Goal: Task Accomplishment & Management: Use online tool/utility

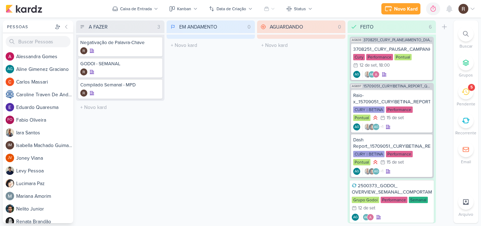
click at [467, 94] on icon at bounding box center [466, 92] width 8 height 8
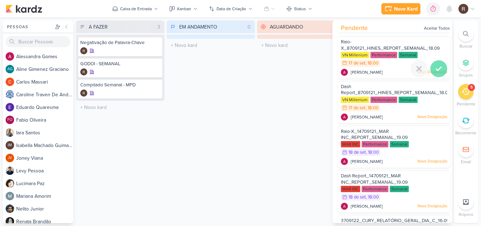
click at [437, 68] on icon at bounding box center [438, 69] width 5 height 4
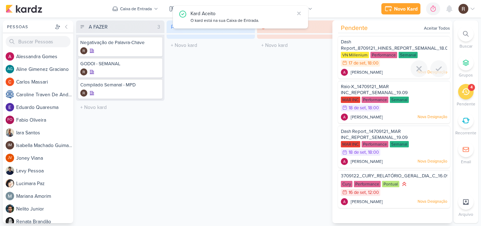
click at [437, 68] on icon at bounding box center [438, 69] width 5 height 4
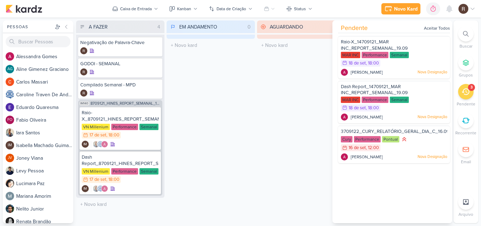
click at [193, 114] on div "EM ANDAMENTO 0 Mover Para Esquerda Mover Para Direita [GEOGRAPHIC_DATA] O títul…" at bounding box center [211, 121] width 88 height 203
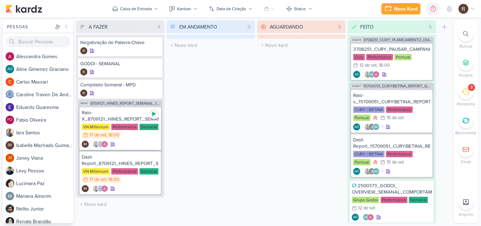
click at [156, 115] on icon at bounding box center [154, 114] width 6 height 6
click at [118, 119] on div "Raio-X_8709121_HINES_REPORT_SEMANAL_18.09" at bounding box center [120, 116] width 77 height 13
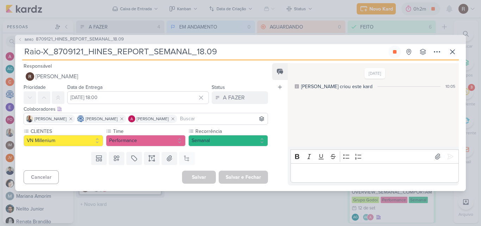
click at [306, 171] on p "Editor editing area: main" at bounding box center [374, 172] width 161 height 8
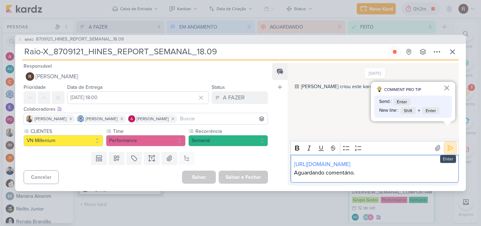
click at [445, 142] on button at bounding box center [450, 147] width 11 height 11
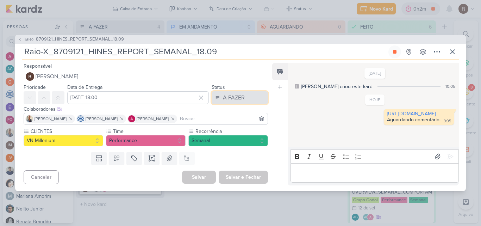
click at [232, 97] on div "A FAZER" at bounding box center [234, 97] width 22 height 8
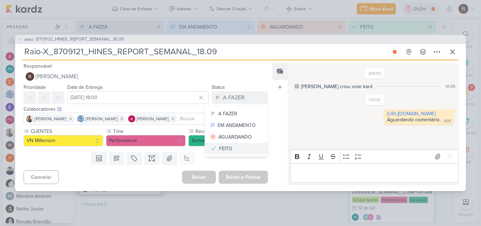
click at [225, 145] on div "FEITO" at bounding box center [225, 148] width 13 height 7
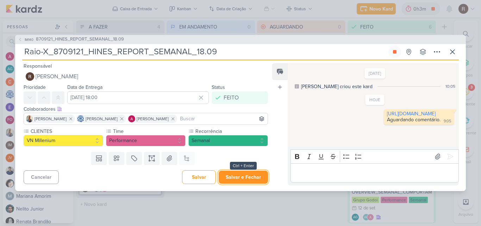
click at [244, 175] on button "Salvar e Fechar" at bounding box center [243, 176] width 49 height 13
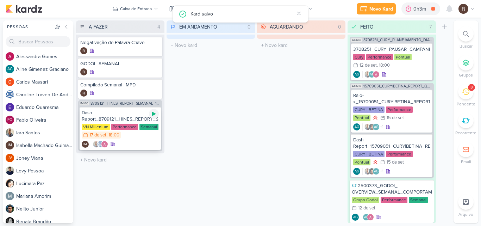
click at [155, 113] on icon at bounding box center [154, 114] width 6 height 6
